Goal: Information Seeking & Learning: Learn about a topic

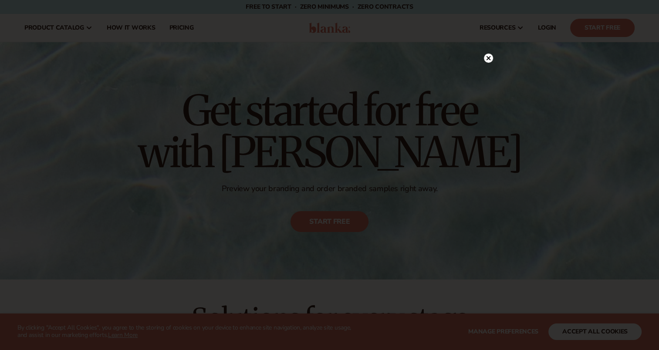
click at [487, 59] on icon at bounding box center [488, 58] width 4 height 4
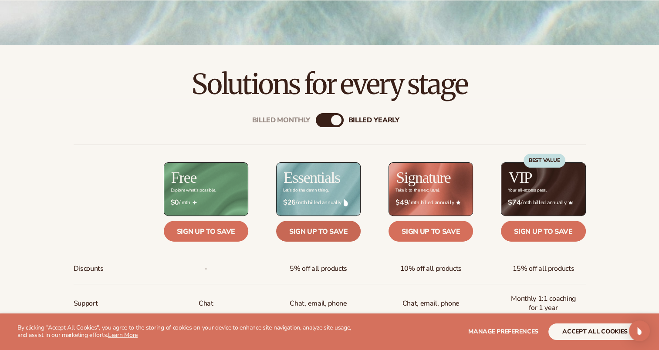
scroll to position [305, 0]
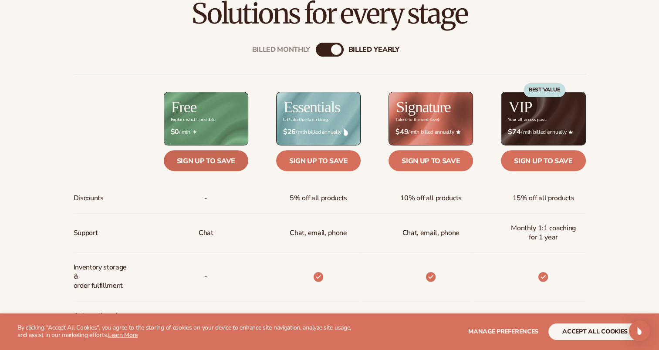
click at [220, 159] on link "Sign up to save" at bounding box center [206, 160] width 85 height 21
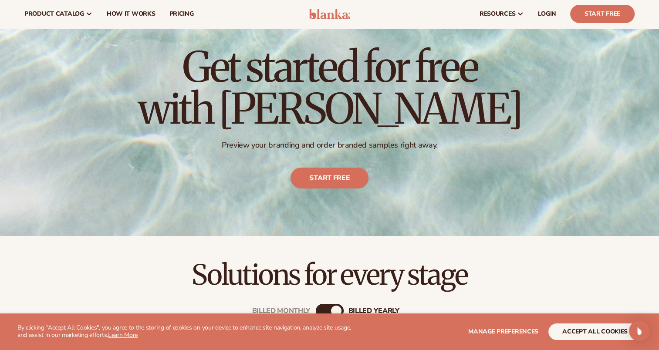
scroll to position [0, 0]
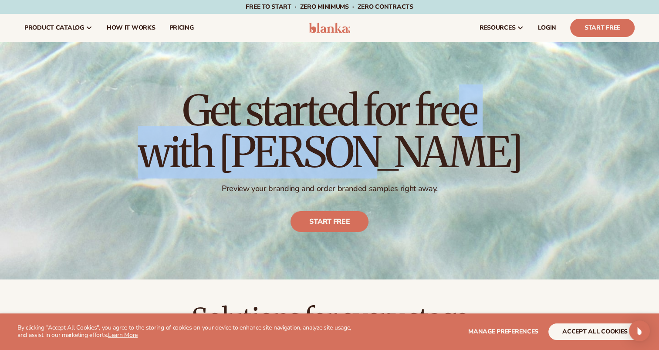
drag, startPoint x: 189, startPoint y: 108, endPoint x: 425, endPoint y: 162, distance: 241.9
click at [425, 162] on h1 "Get started for free with [PERSON_NAME]" at bounding box center [329, 132] width 383 height 84
copy h1 "Get started for free with [PERSON_NAME]"
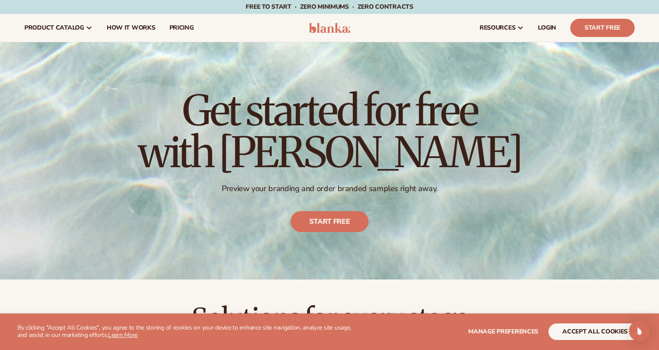
click at [422, 21] on div "resources connect your store" at bounding box center [500, 28] width 283 height 28
